Goal: Task Accomplishment & Management: Manage account settings

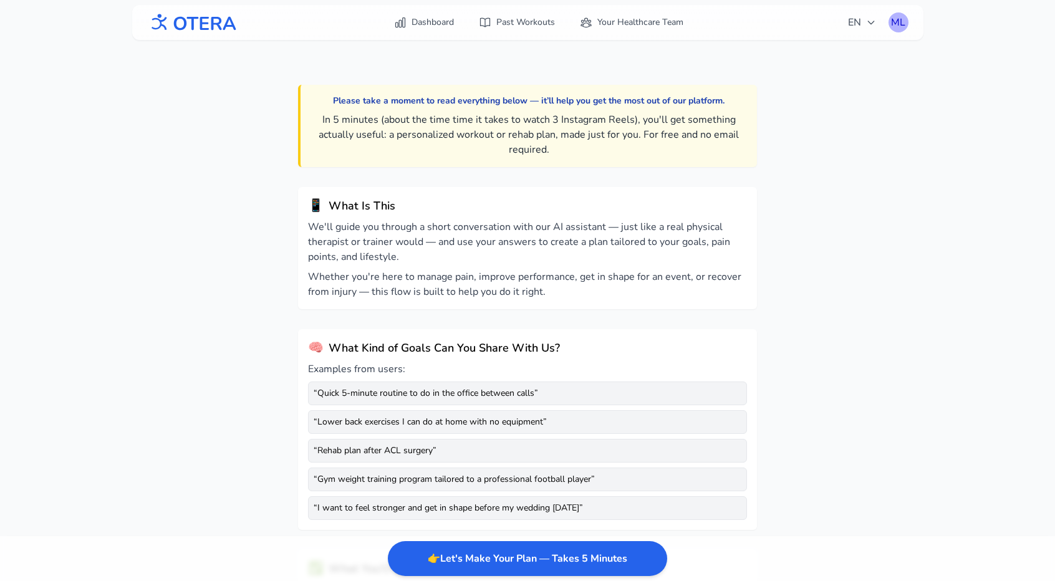
click at [898, 22] on div "ML" at bounding box center [898, 22] width 20 height 20
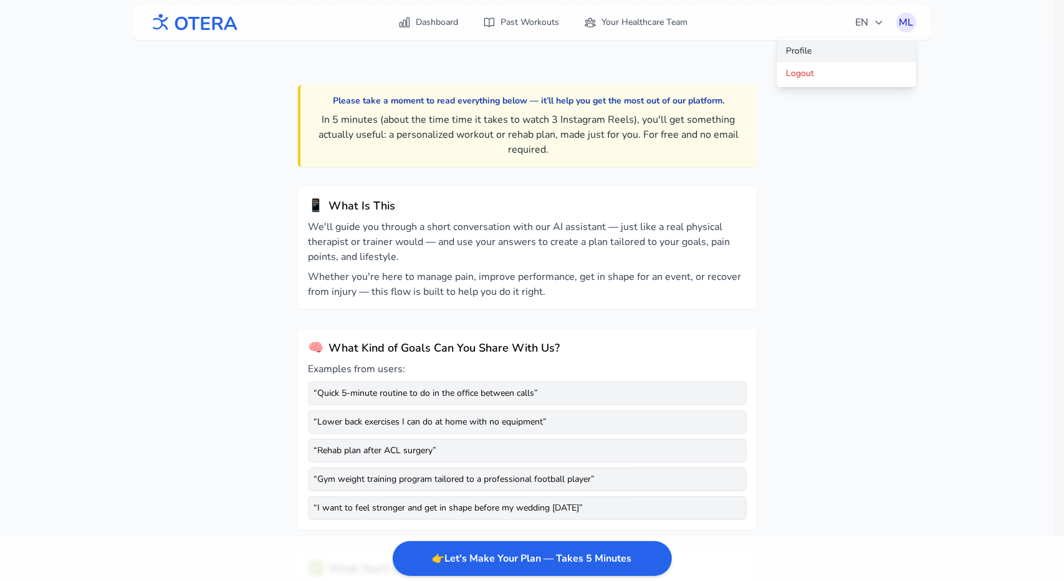
click at [794, 46] on link "Profile" at bounding box center [847, 51] width 140 height 22
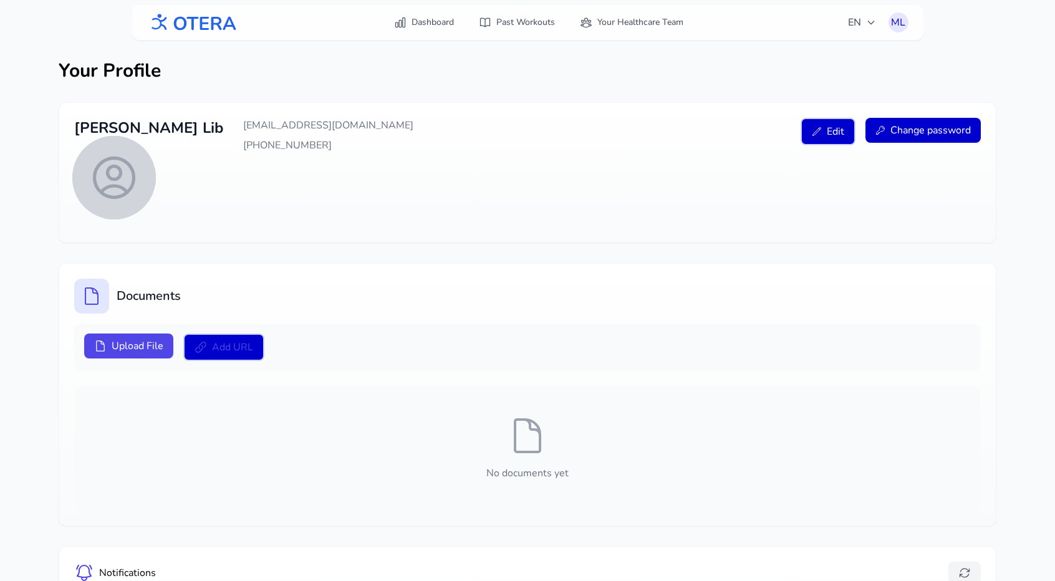
click at [114, 178] on icon at bounding box center [113, 177] width 39 height 39
click at [0, 0] on input "file" at bounding box center [0, 0] width 0 height 0
click at [456, 26] on div at bounding box center [454, 23] width 17 height 17
click at [120, 181] on icon at bounding box center [114, 177] width 52 height 52
click at [0, 0] on input "file" at bounding box center [0, 0] width 0 height 0
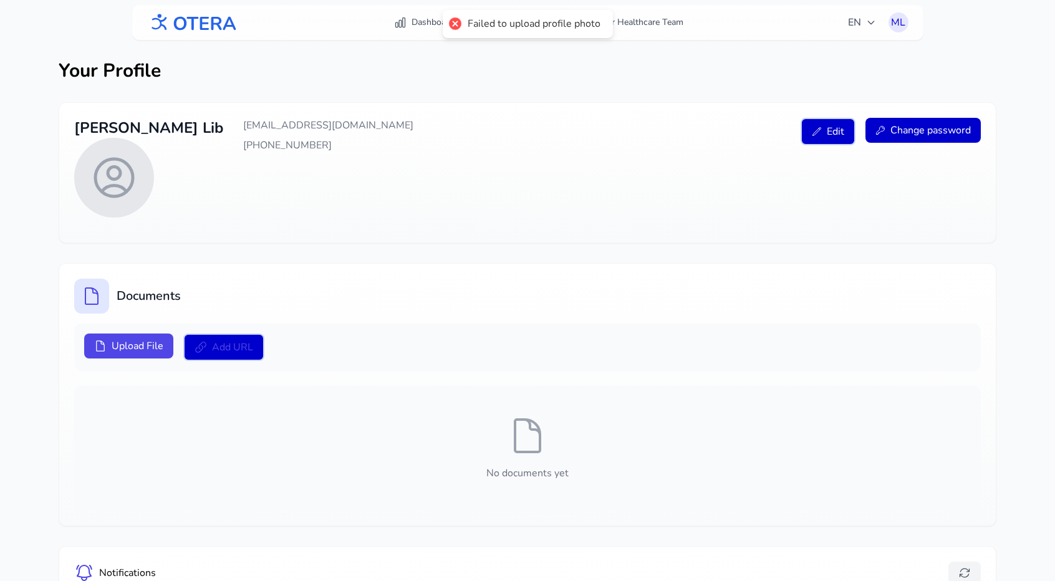
click at [458, 23] on div at bounding box center [454, 23] width 17 height 17
click at [94, 281] on div at bounding box center [91, 296] width 35 height 35
click at [115, 338] on span "Upload File" at bounding box center [138, 345] width 52 height 15
click at [0, 0] on input "Upload File" at bounding box center [0, 0] width 0 height 0
click at [834, 128] on span "Edit" at bounding box center [835, 131] width 17 height 15
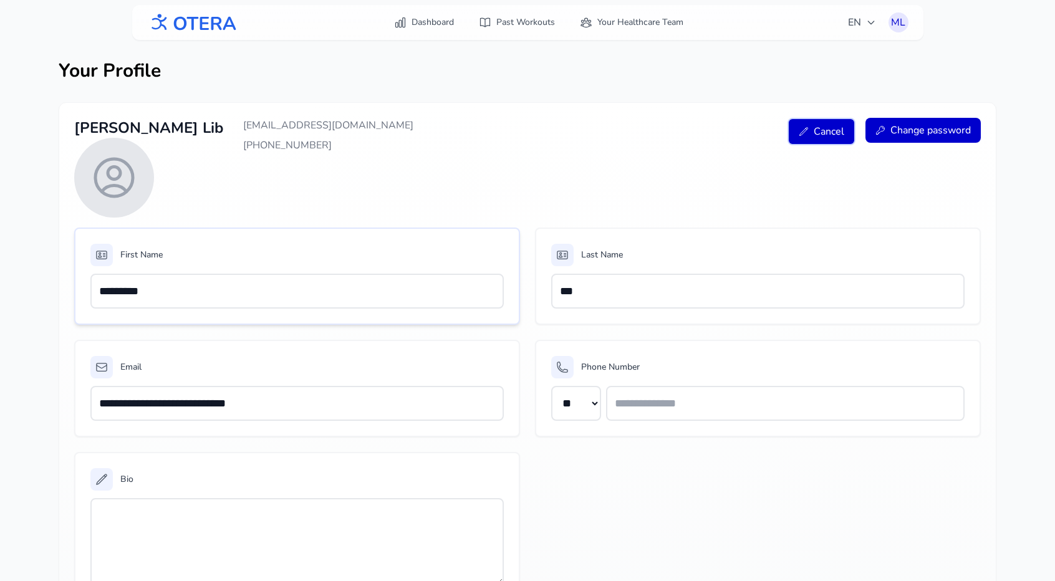
scroll to position [94, 0]
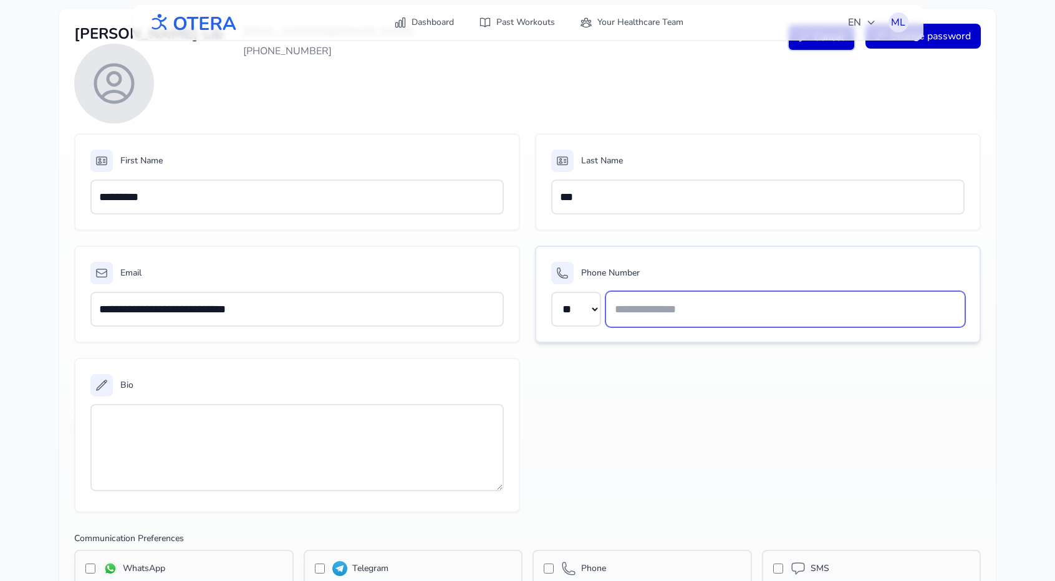
click at [627, 309] on input "text" at bounding box center [785, 309] width 358 height 35
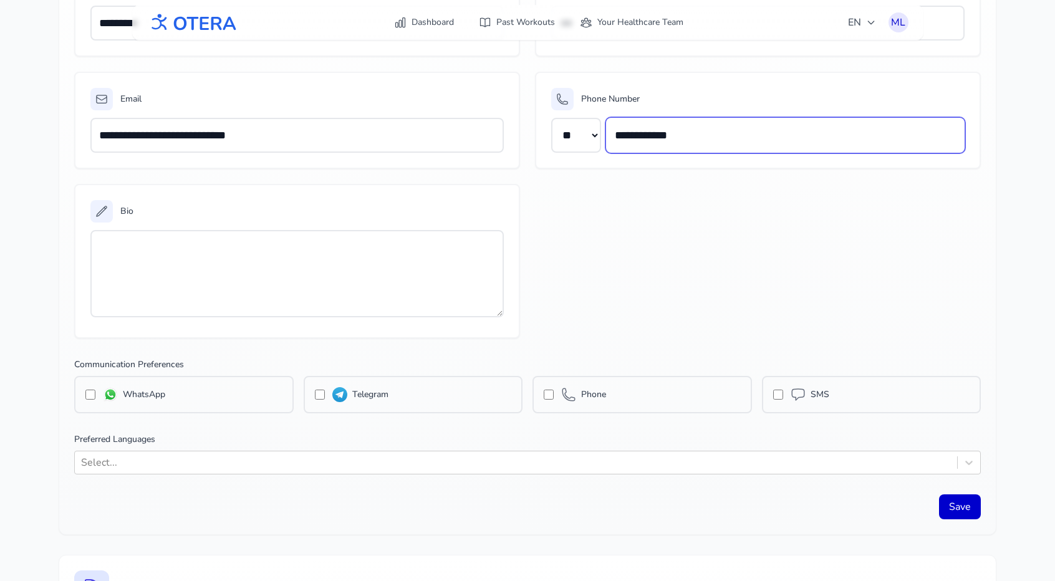
scroll to position [269, 0]
type input "**********"
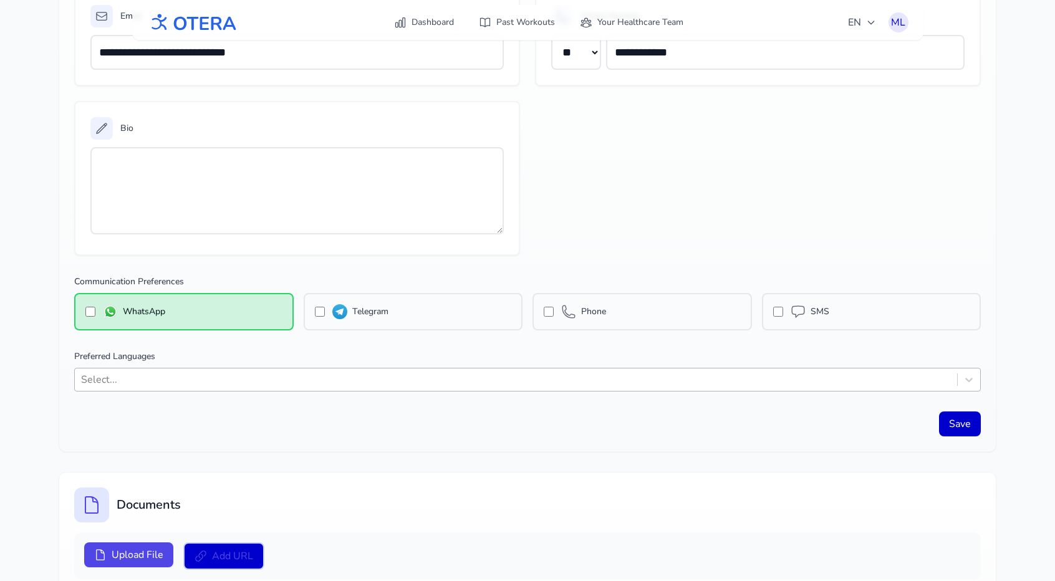
click at [237, 391] on div "Select..." at bounding box center [527, 380] width 906 height 24
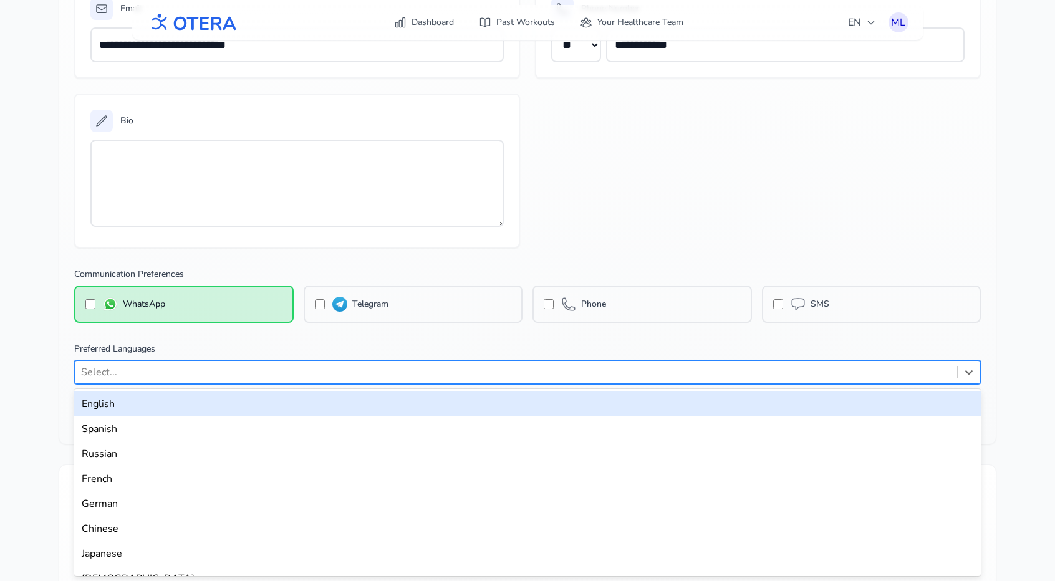
click at [219, 413] on div "English" at bounding box center [527, 403] width 906 height 25
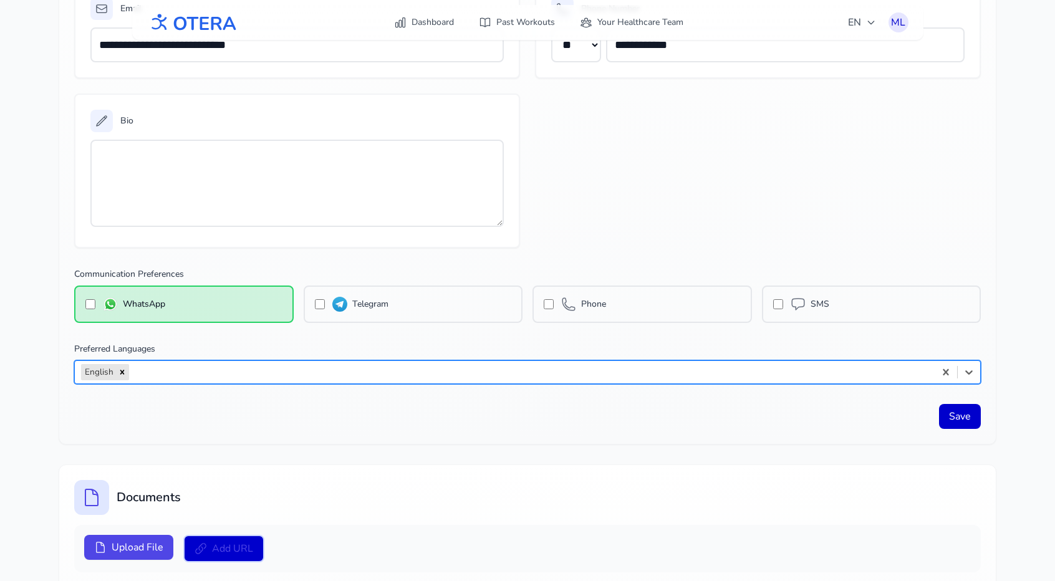
click at [208, 377] on div at bounding box center [530, 371] width 797 height 17
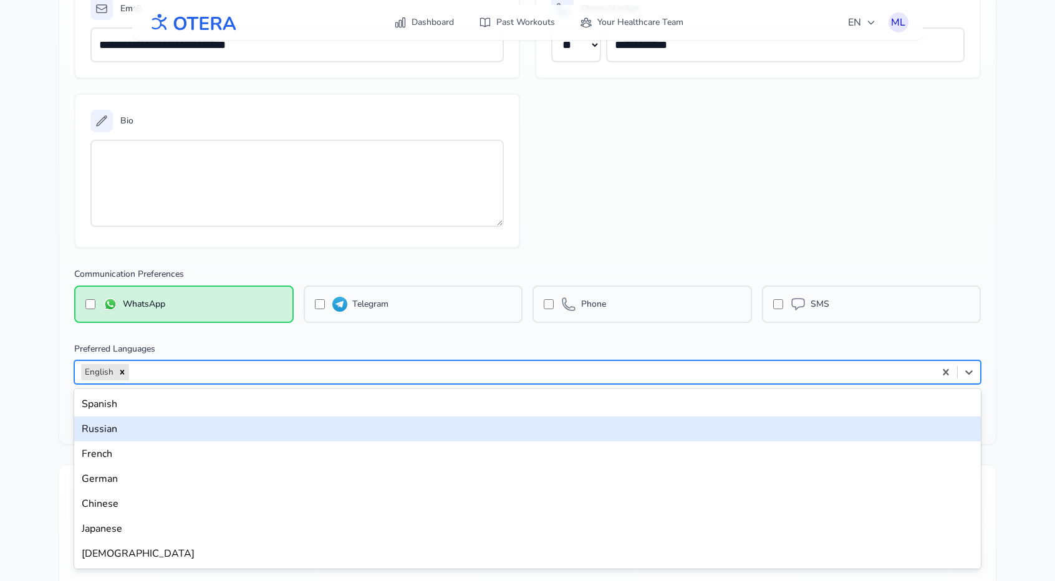
click at [171, 429] on div "Russian" at bounding box center [527, 428] width 906 height 25
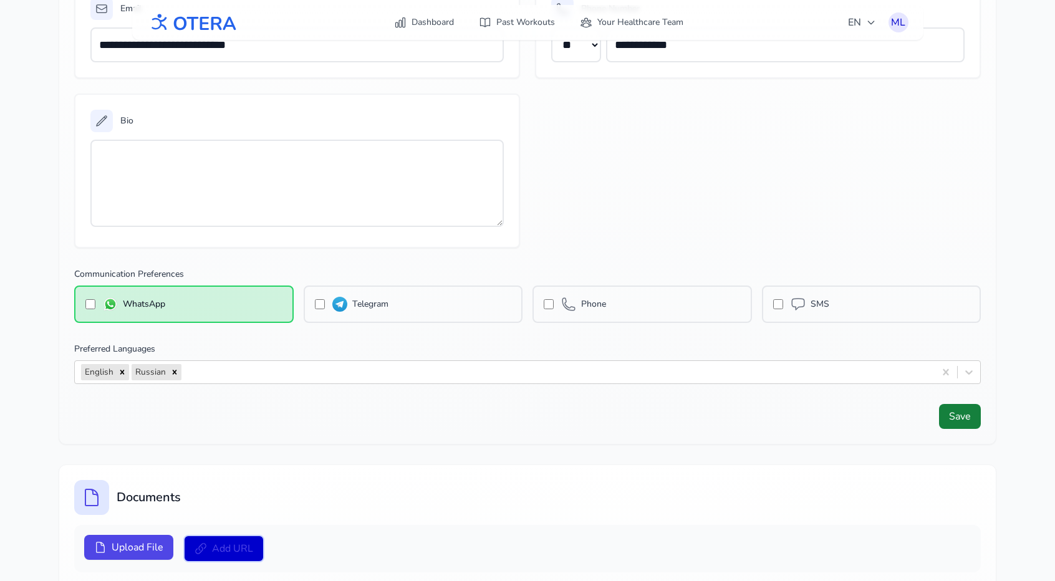
click at [967, 418] on button "Save" at bounding box center [960, 416] width 42 height 25
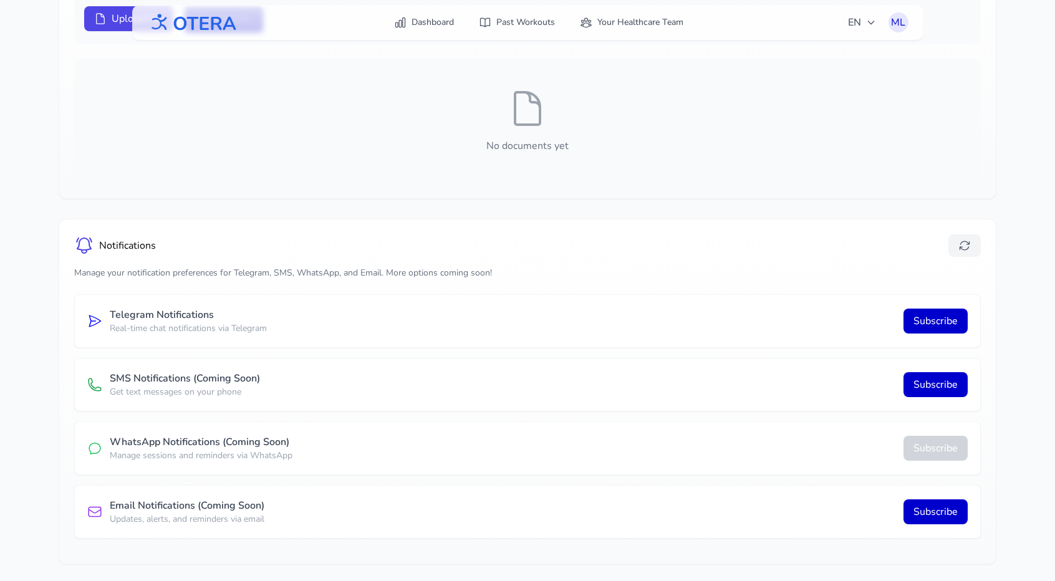
click at [933, 447] on button "Subscribe" at bounding box center [935, 448] width 64 height 25
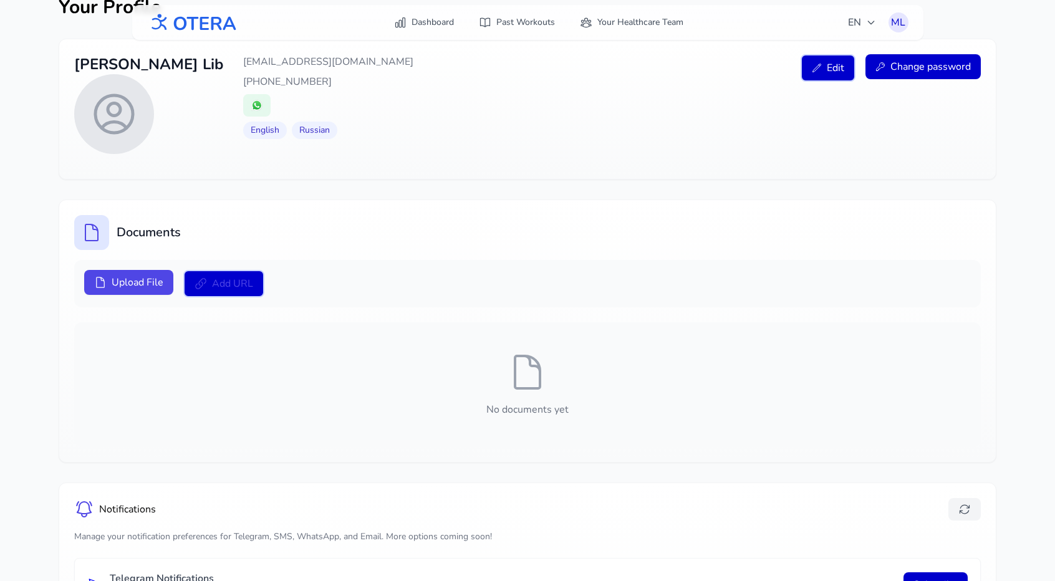
scroll to position [0, 0]
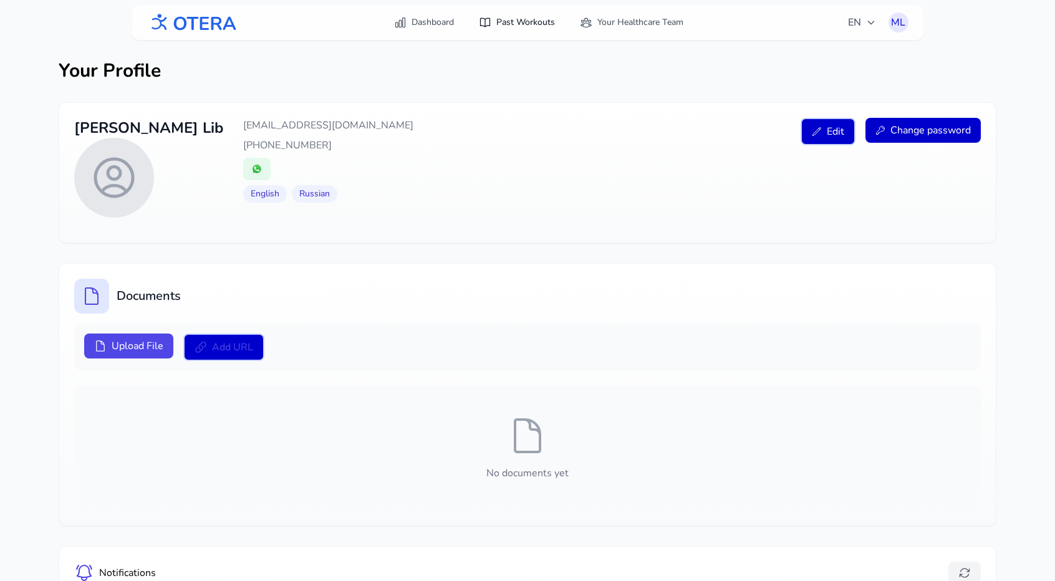
click at [529, 23] on link "Past Workouts" at bounding box center [516, 22] width 91 height 22
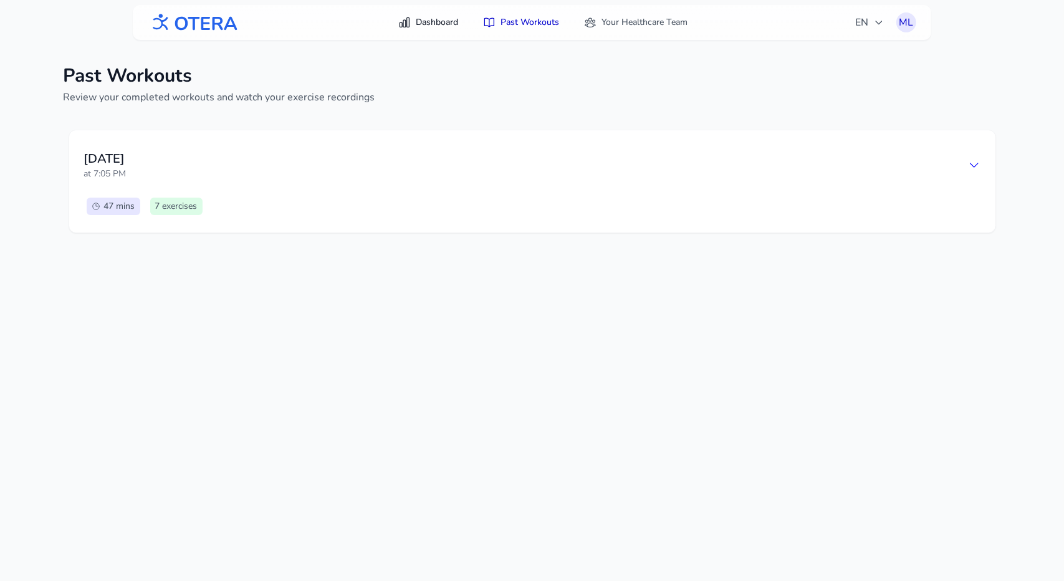
click at [434, 26] on link "Dashboard" at bounding box center [428, 22] width 75 height 22
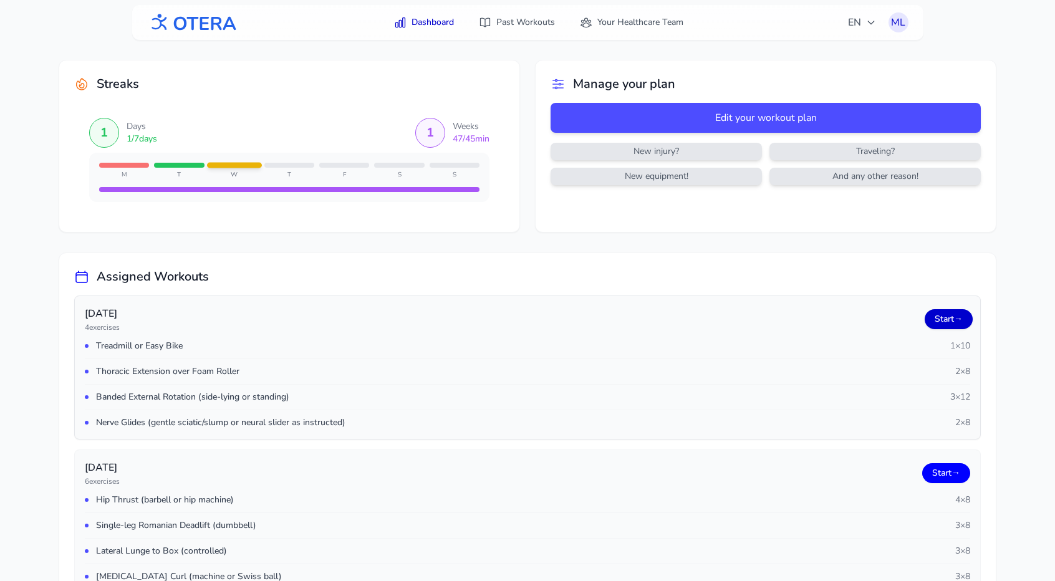
click at [938, 315] on link "Start →" at bounding box center [948, 319] width 48 height 20
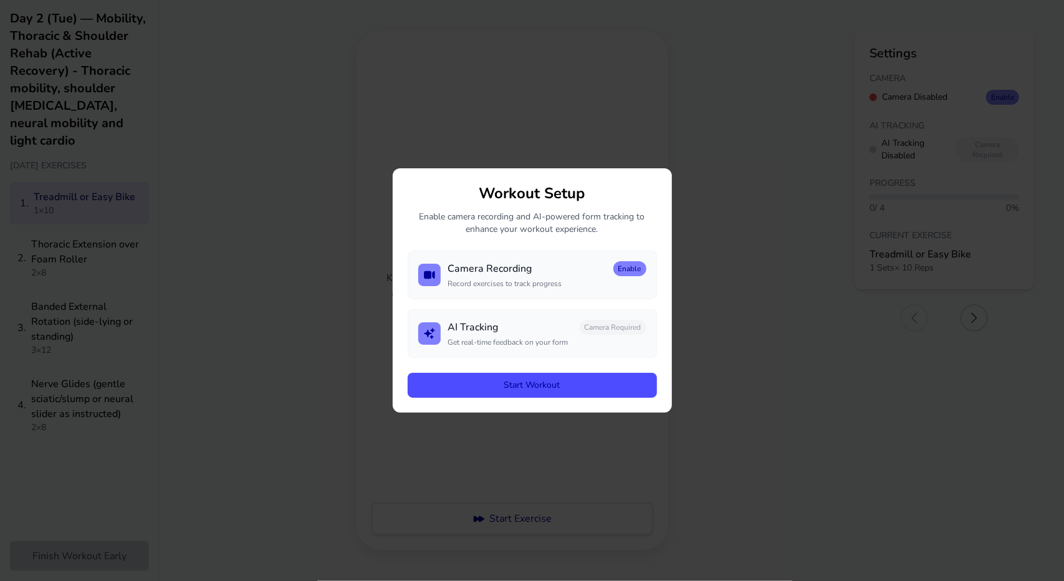
click at [531, 383] on button "Start Workout" at bounding box center [532, 385] width 249 height 25
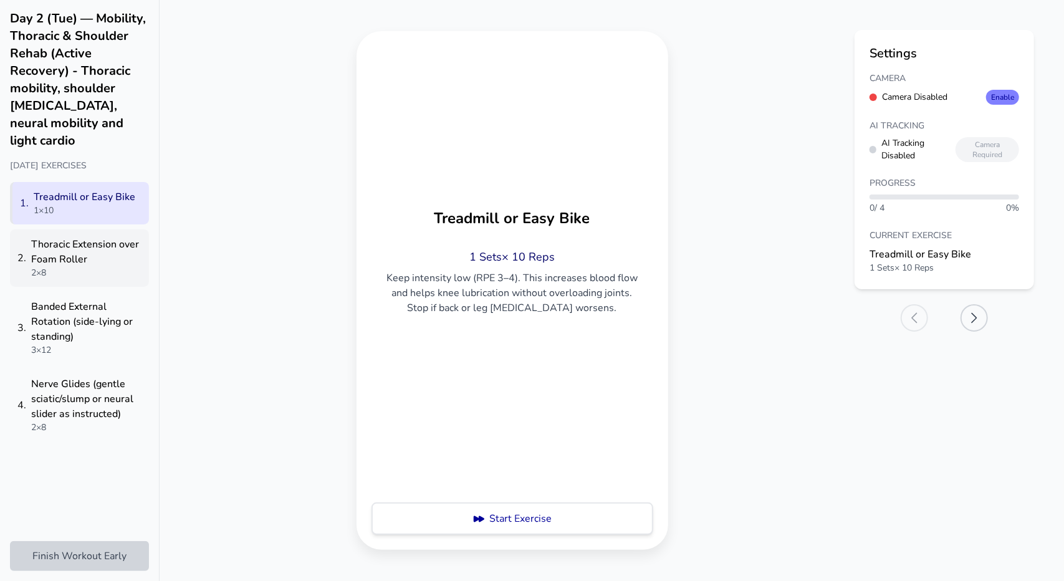
click at [76, 243] on div "Thoracic Extension over Foam Roller" at bounding box center [86, 252] width 110 height 30
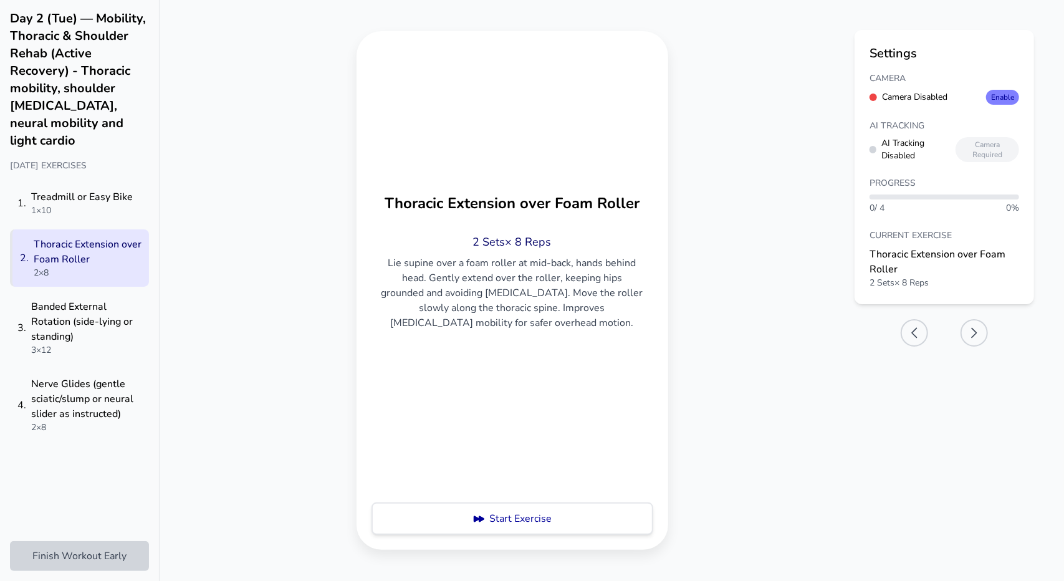
click at [76, 243] on div "Thoracic Extension over Foam Roller" at bounding box center [88, 252] width 108 height 30
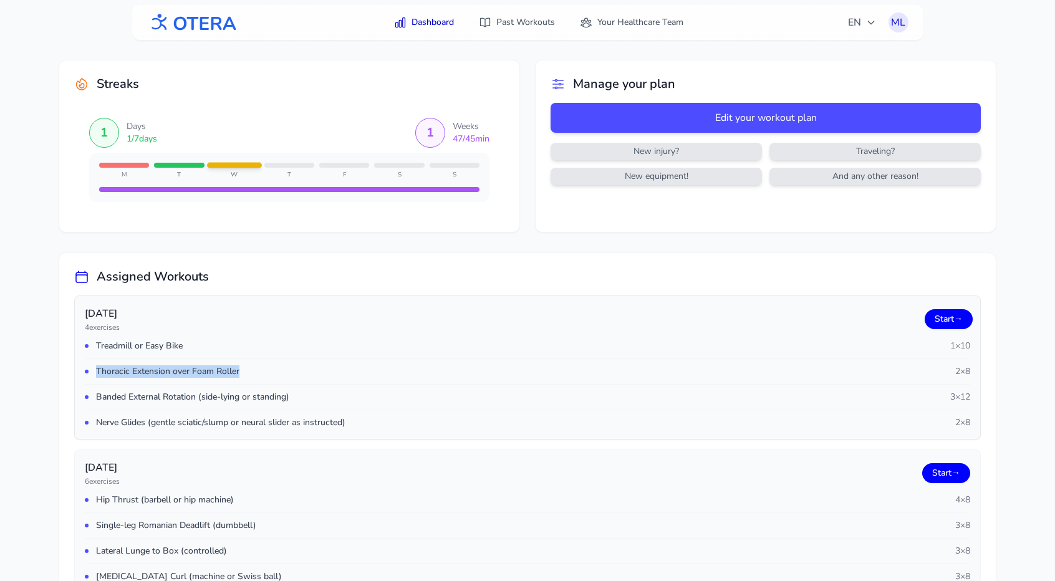
drag, startPoint x: 96, startPoint y: 367, endPoint x: 246, endPoint y: 373, distance: 149.7
click at [246, 373] on div "Thoracic Extension over Foam Roller 2 × 8" at bounding box center [527, 371] width 885 height 26
copy span "Thoracic Extension over Foam Roller"
